Goal: Find specific page/section: Find specific page/section

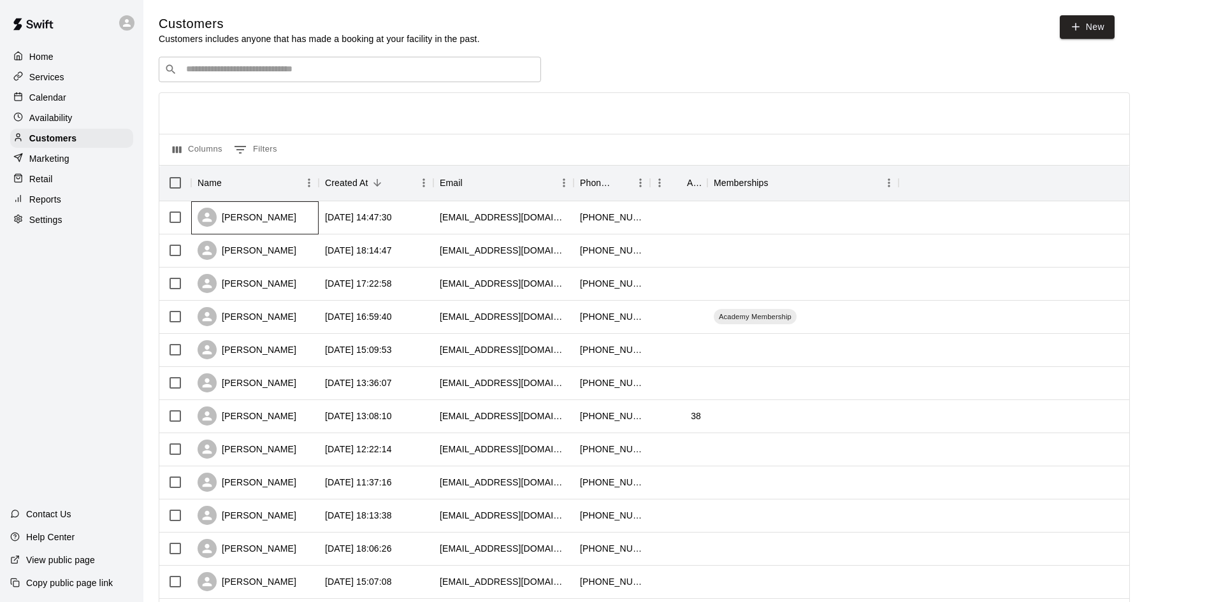
click at [263, 215] on div "Mikayla White" at bounding box center [247, 217] width 99 height 19
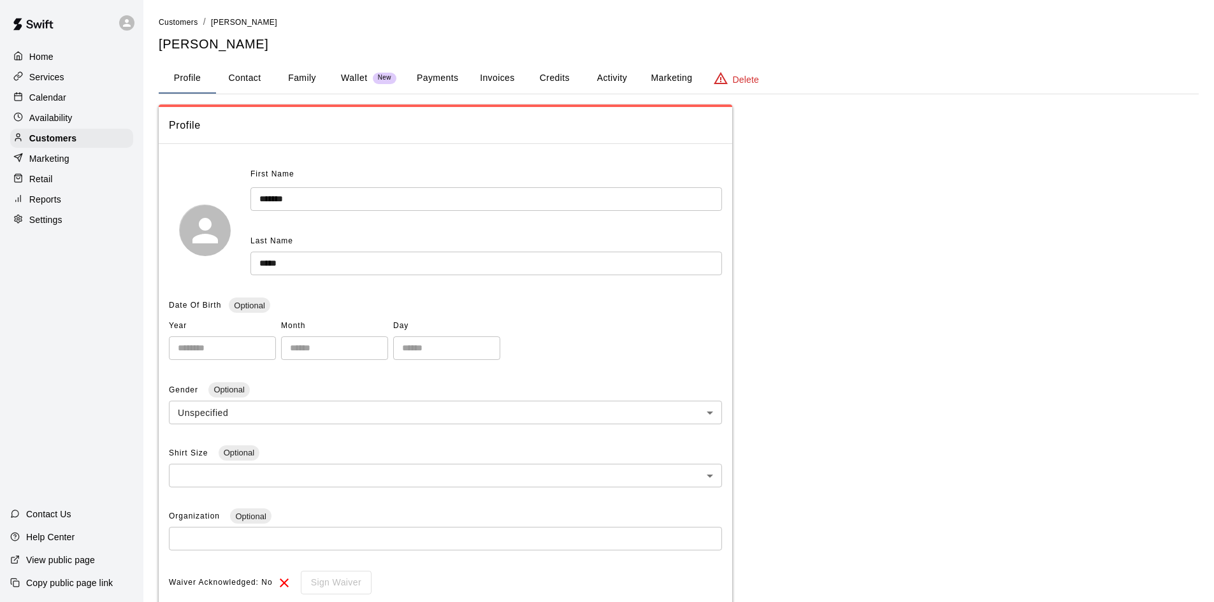
click at [429, 82] on button "Payments" at bounding box center [438, 78] width 62 height 31
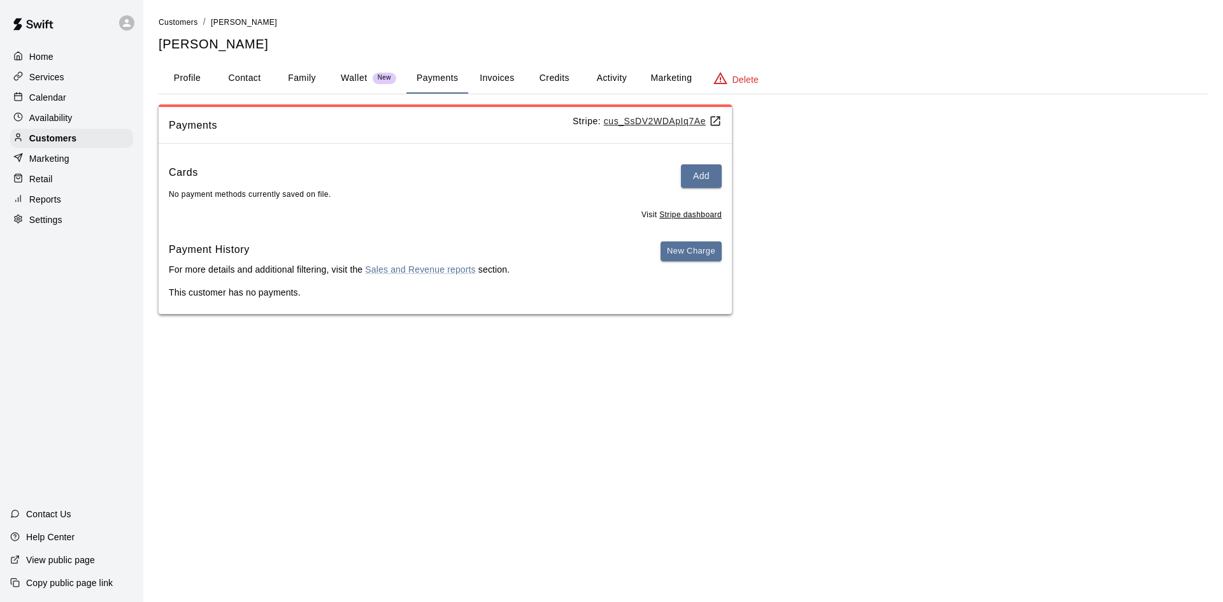
click at [315, 76] on button "Family" at bounding box center [301, 78] width 57 height 31
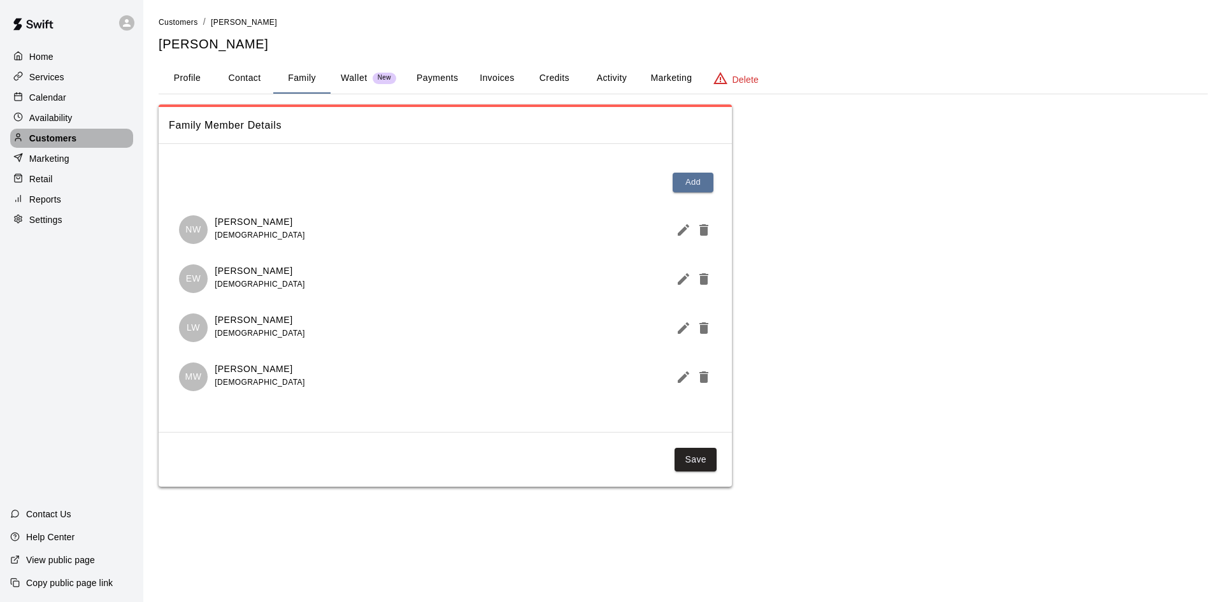
click at [52, 144] on p "Customers" at bounding box center [52, 138] width 47 height 13
